Goal: Task Accomplishment & Management: Manage account settings

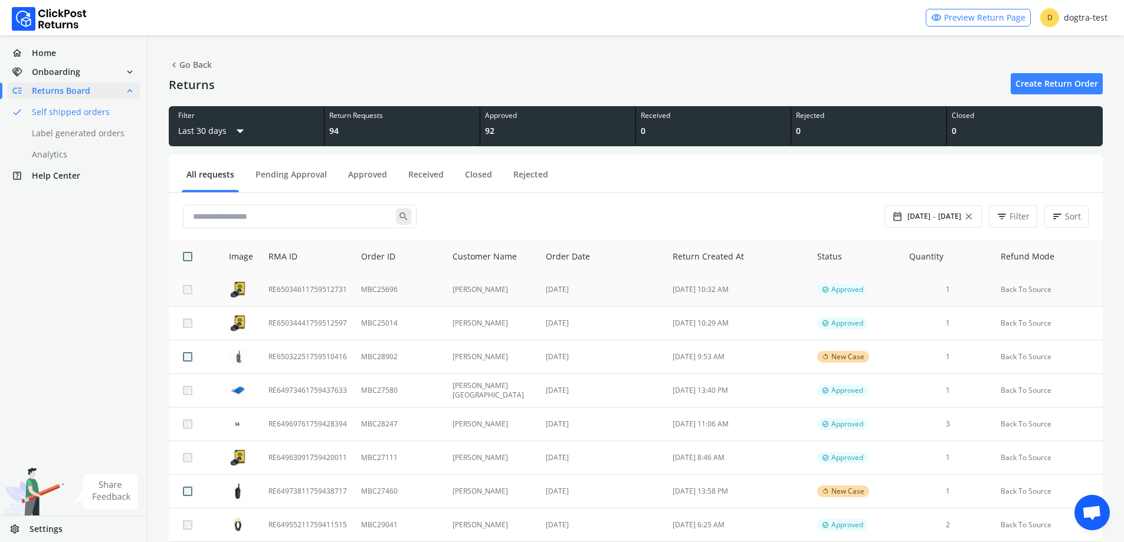
click at [500, 292] on td "[PERSON_NAME]" at bounding box center [492, 290] width 93 height 34
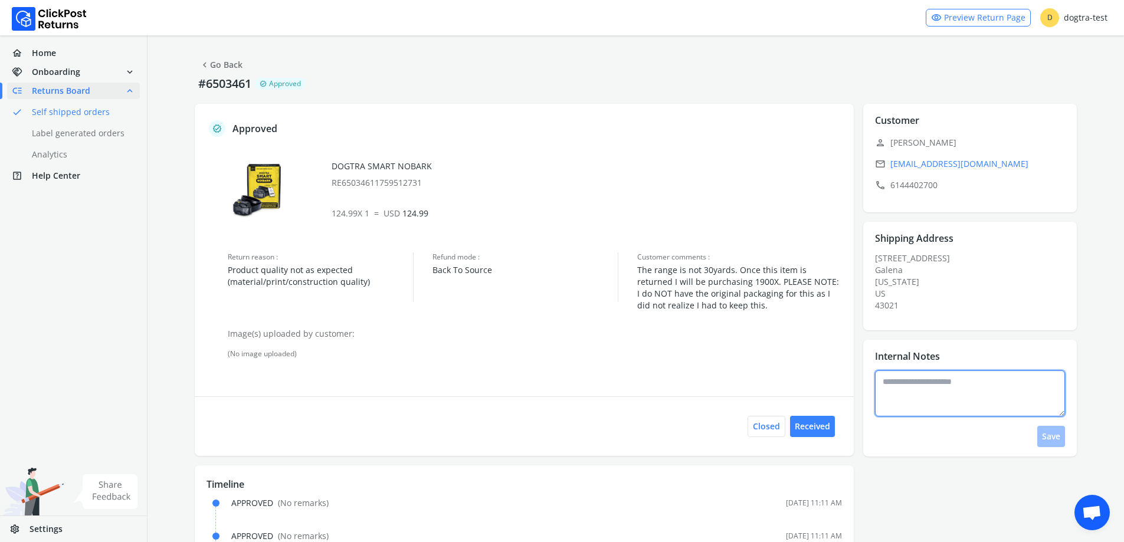
drag, startPoint x: 898, startPoint y: 399, endPoint x: 897, endPoint y: 392, distance: 7.2
click at [898, 395] on textarea at bounding box center [970, 394] width 190 height 46
type textarea "**********"
click at [1052, 440] on button "Save" at bounding box center [1052, 436] width 28 height 21
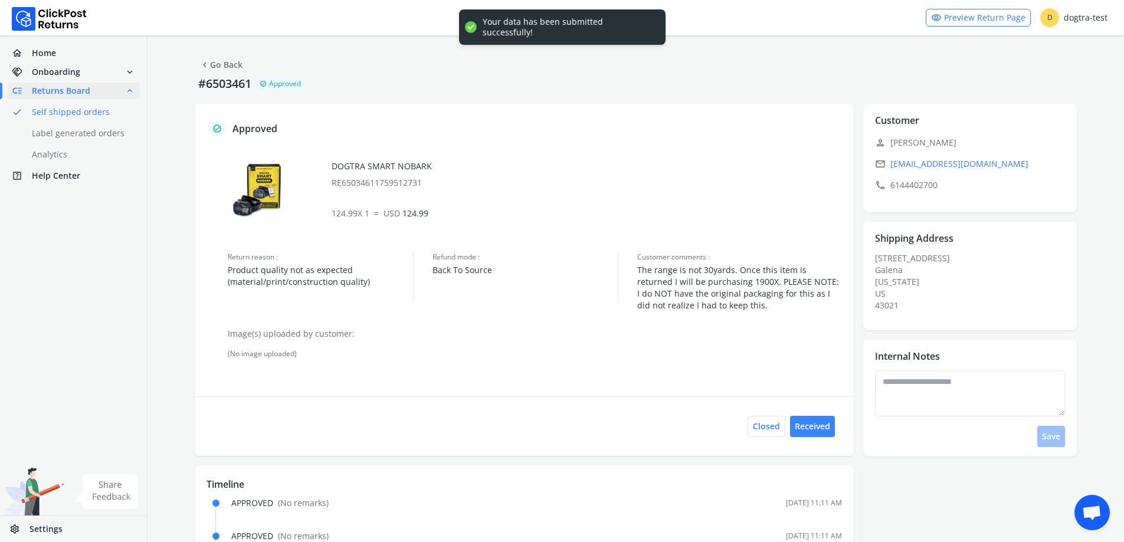
click at [229, 65] on link "chevron_left Go Back" at bounding box center [221, 65] width 43 height 17
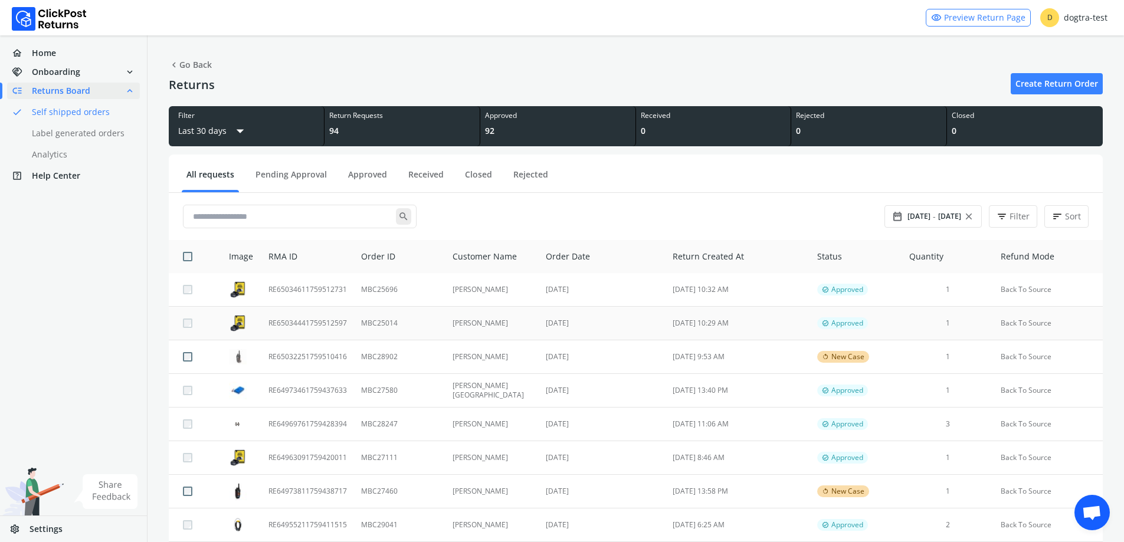
click at [633, 321] on td "[DATE]" at bounding box center [602, 324] width 127 height 34
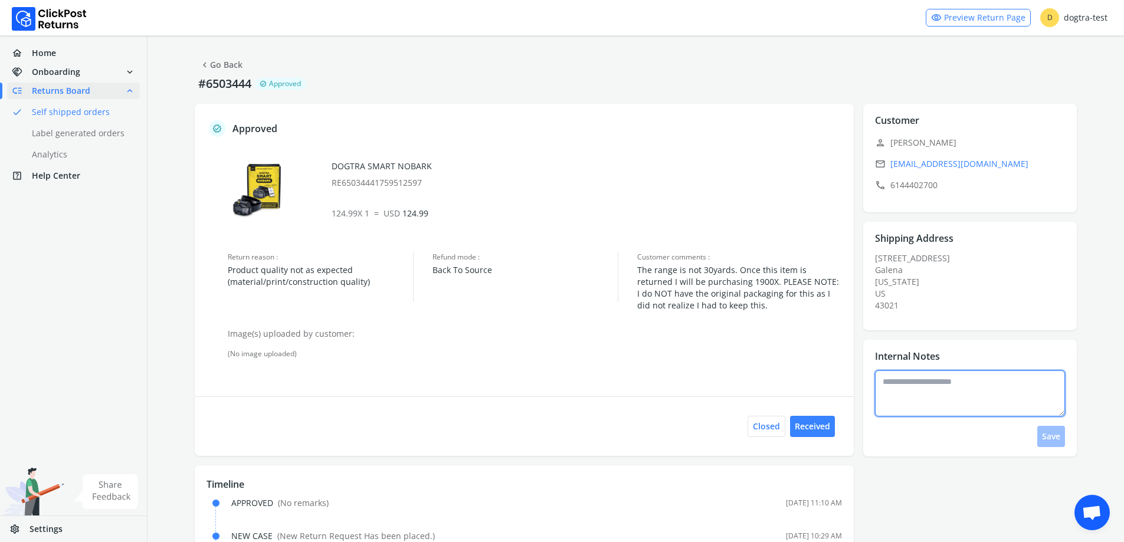
click at [920, 388] on textarea at bounding box center [970, 394] width 190 height 46
type textarea "**********"
click at [1050, 439] on button "Save" at bounding box center [1052, 436] width 28 height 21
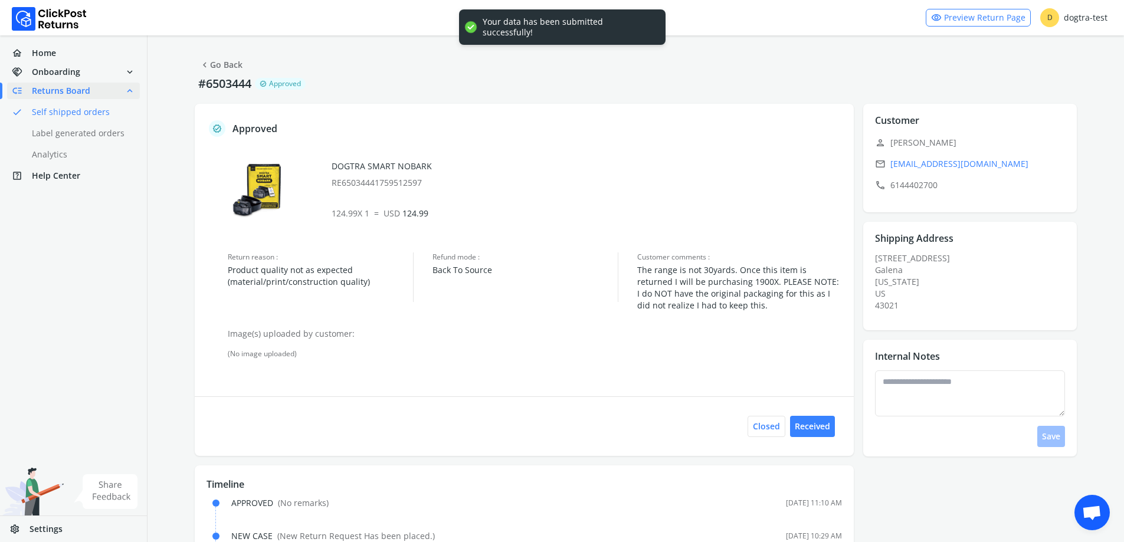
click at [217, 67] on link "chevron_left Go Back" at bounding box center [221, 65] width 43 height 17
